Goal: Information Seeking & Learning: Learn about a topic

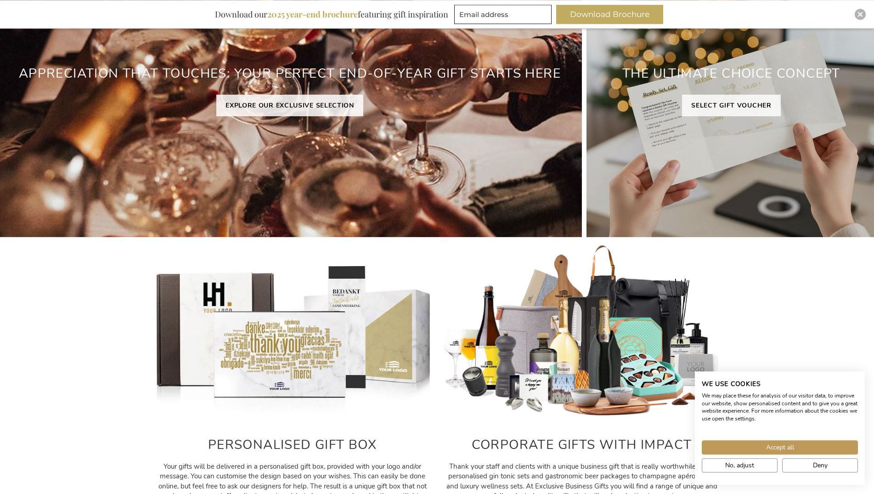
scroll to position [263, 0]
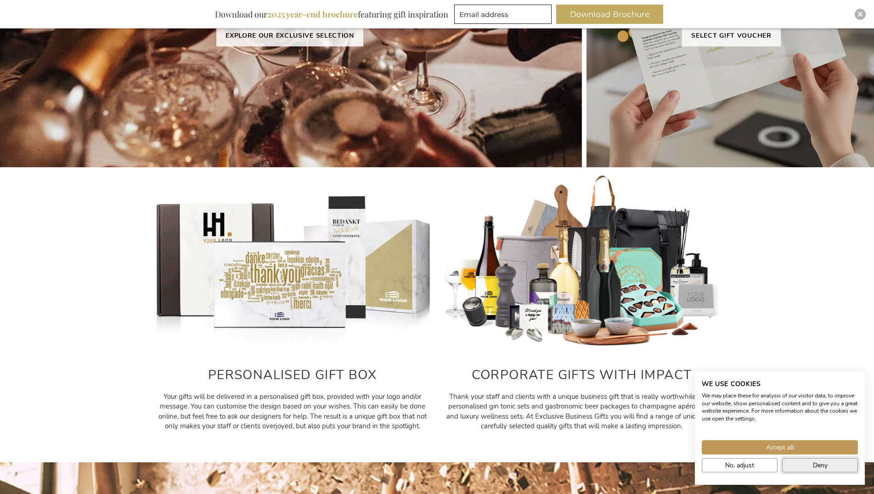
click at [791, 467] on button "Deny" at bounding box center [820, 465] width 76 height 14
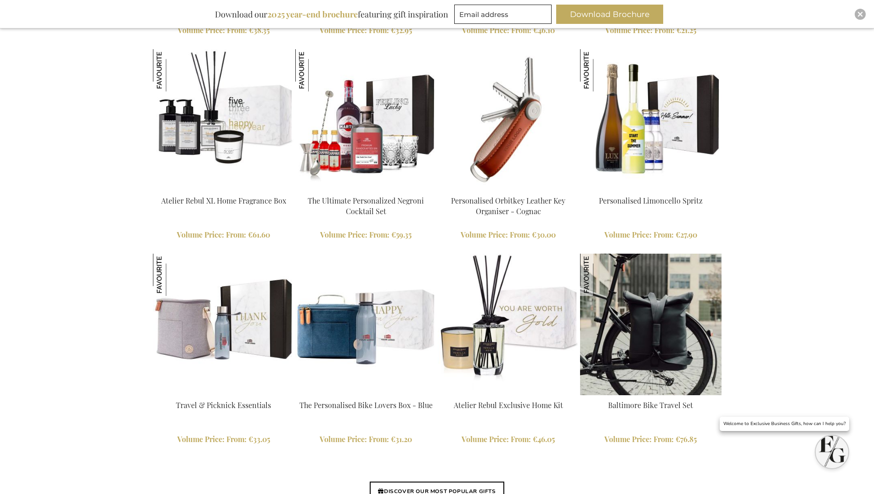
scroll to position [2137, 0]
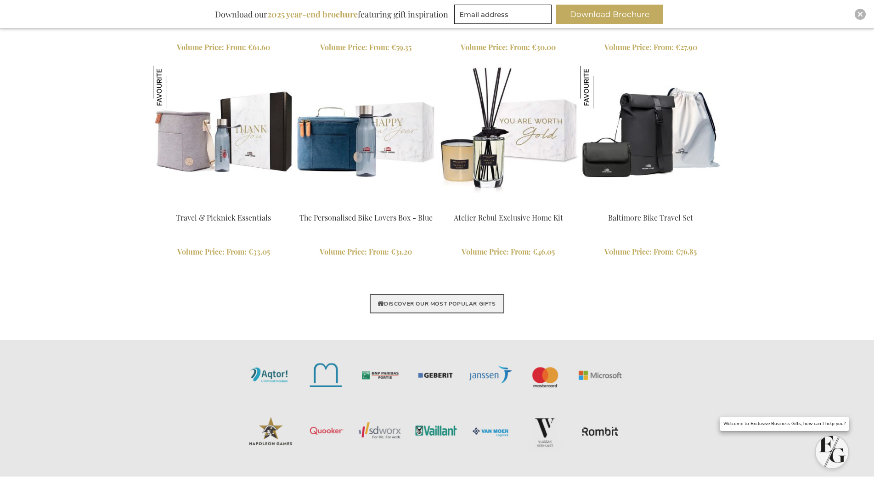
click at [493, 306] on link "DISCOVER OUR MOST POPULAR GIFTS" at bounding box center [437, 303] width 134 height 19
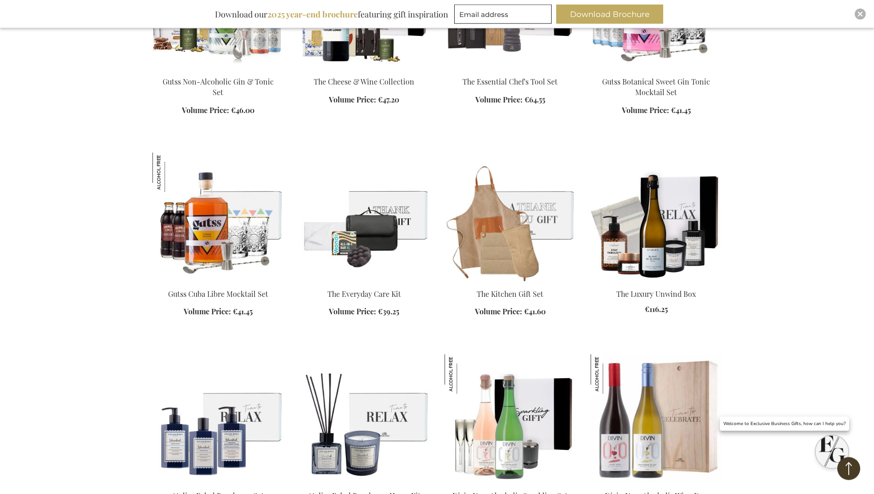
scroll to position [937, 0]
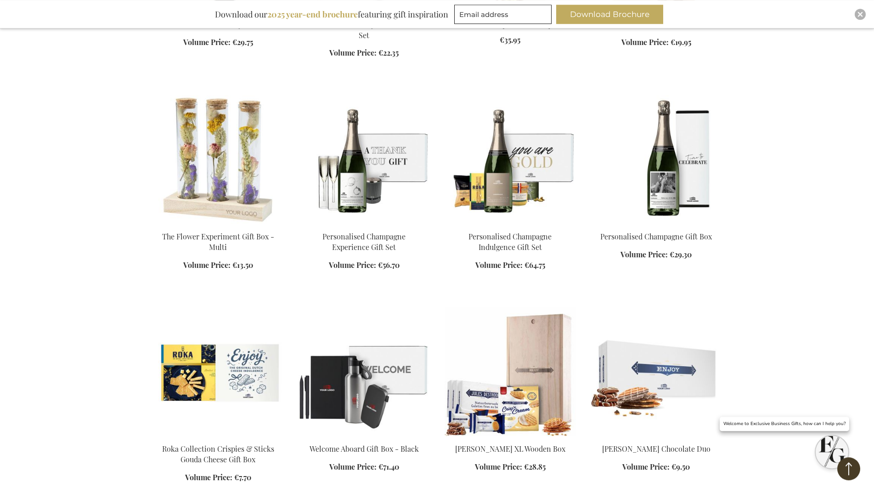
scroll to position [1593, 0]
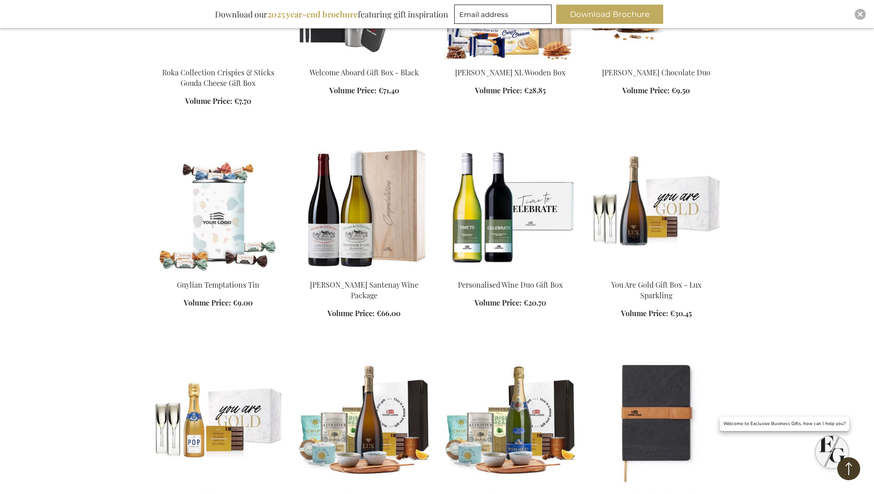
scroll to position [2155, 0]
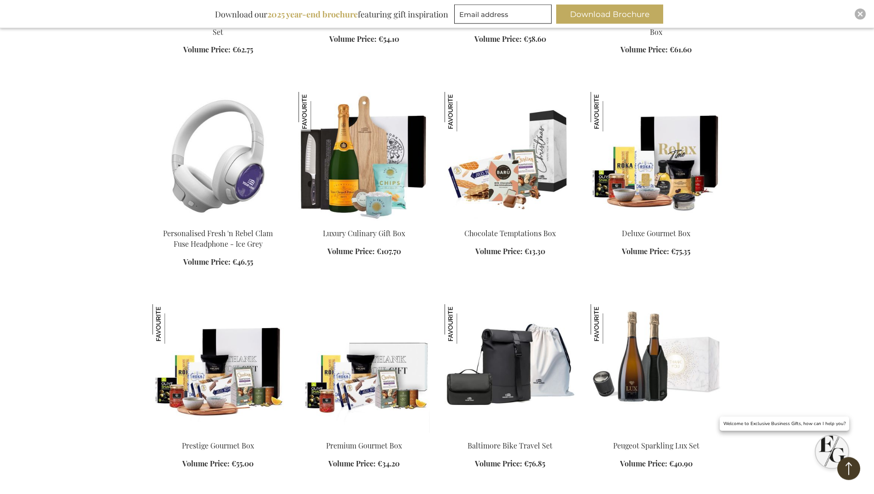
scroll to position [2858, 0]
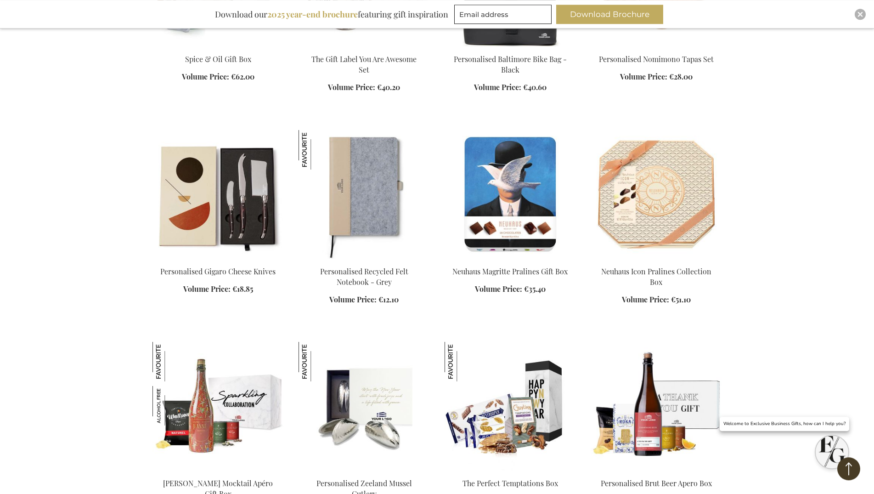
scroll to position [3888, 0]
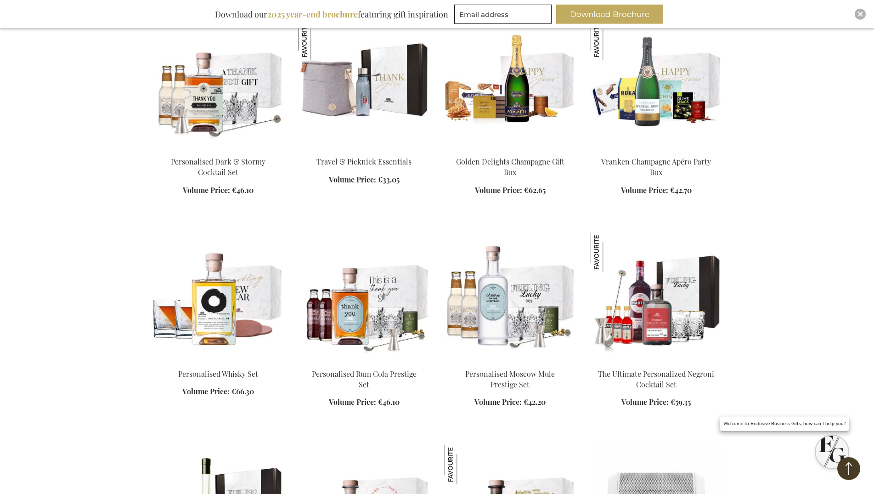
scroll to position [4591, 0]
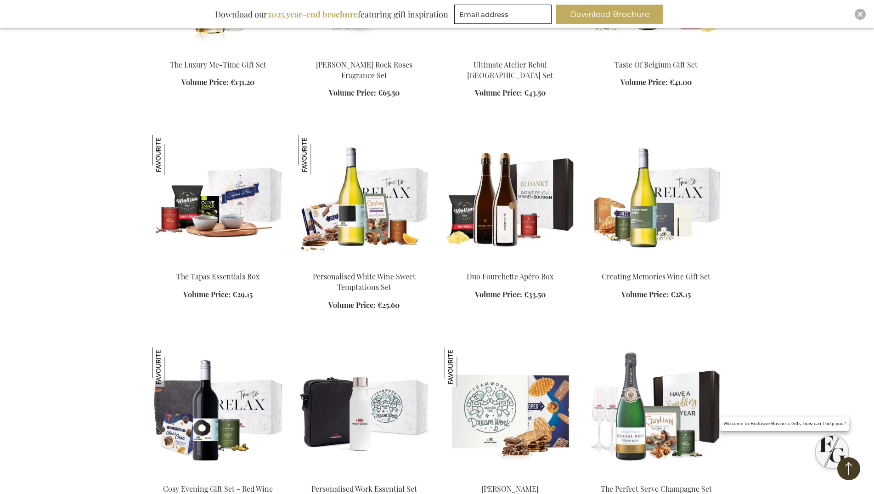
scroll to position [5387, 0]
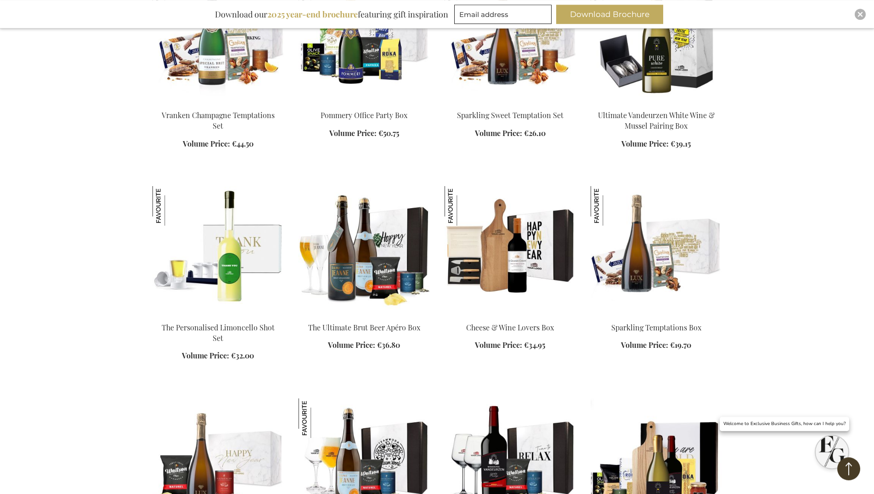
scroll to position [5903, 0]
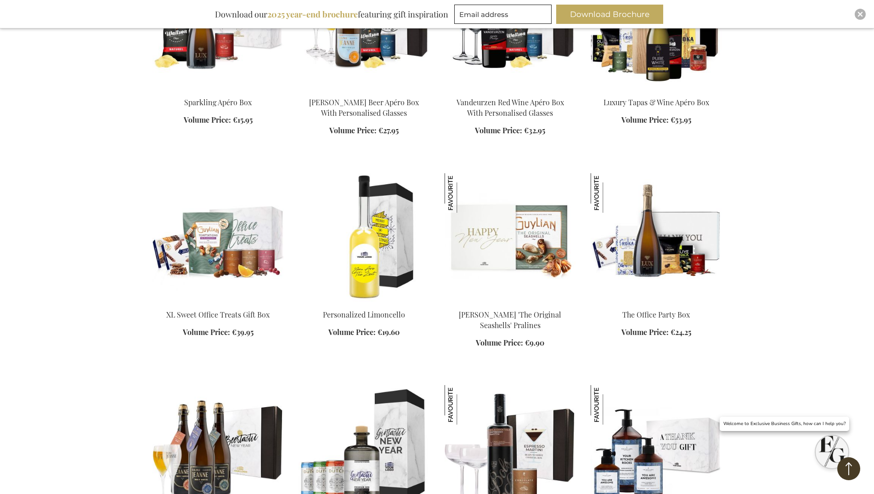
scroll to position [6465, 0]
